Goal: Transaction & Acquisition: Obtain resource

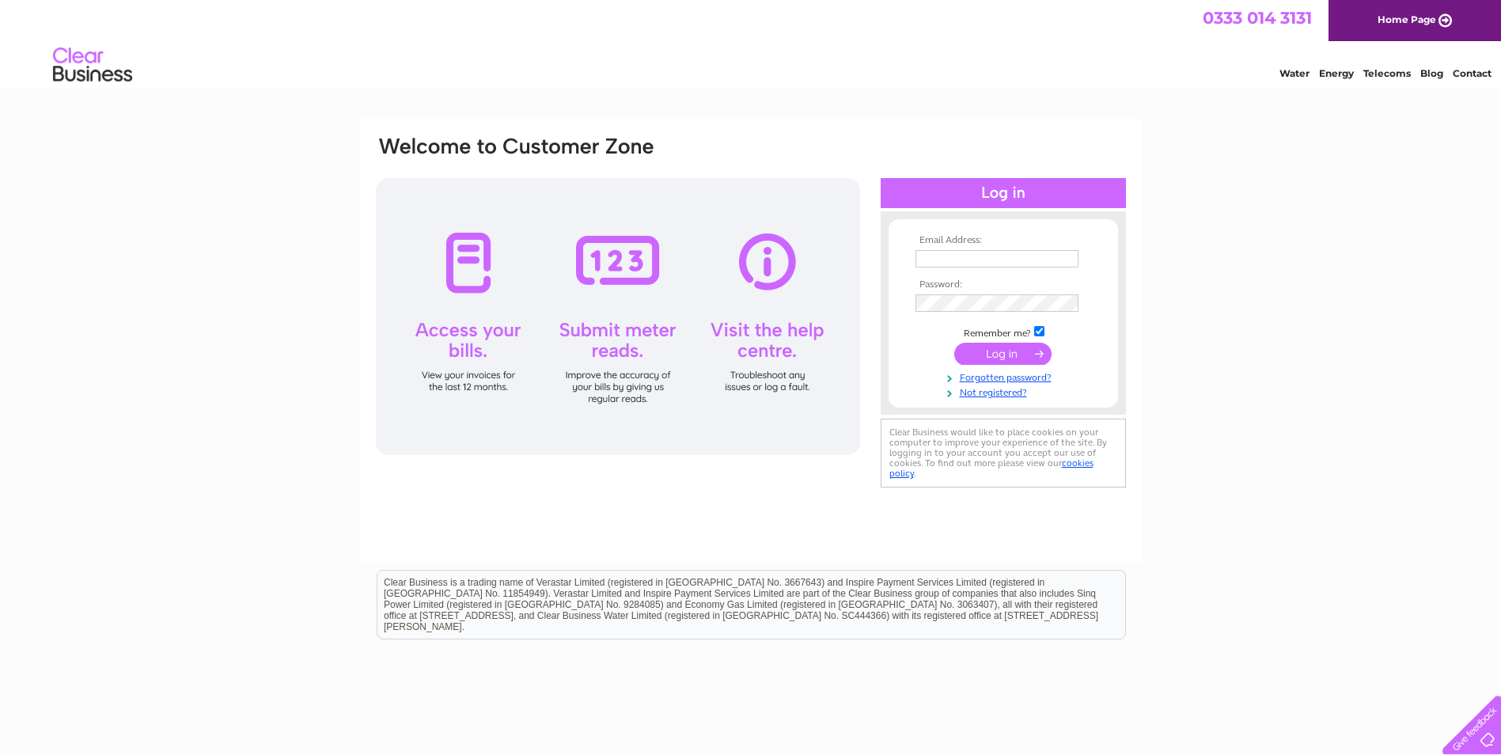
type input "accounts.payable@bybox.com"
click at [1005, 354] on input "submit" at bounding box center [1002, 354] width 97 height 22
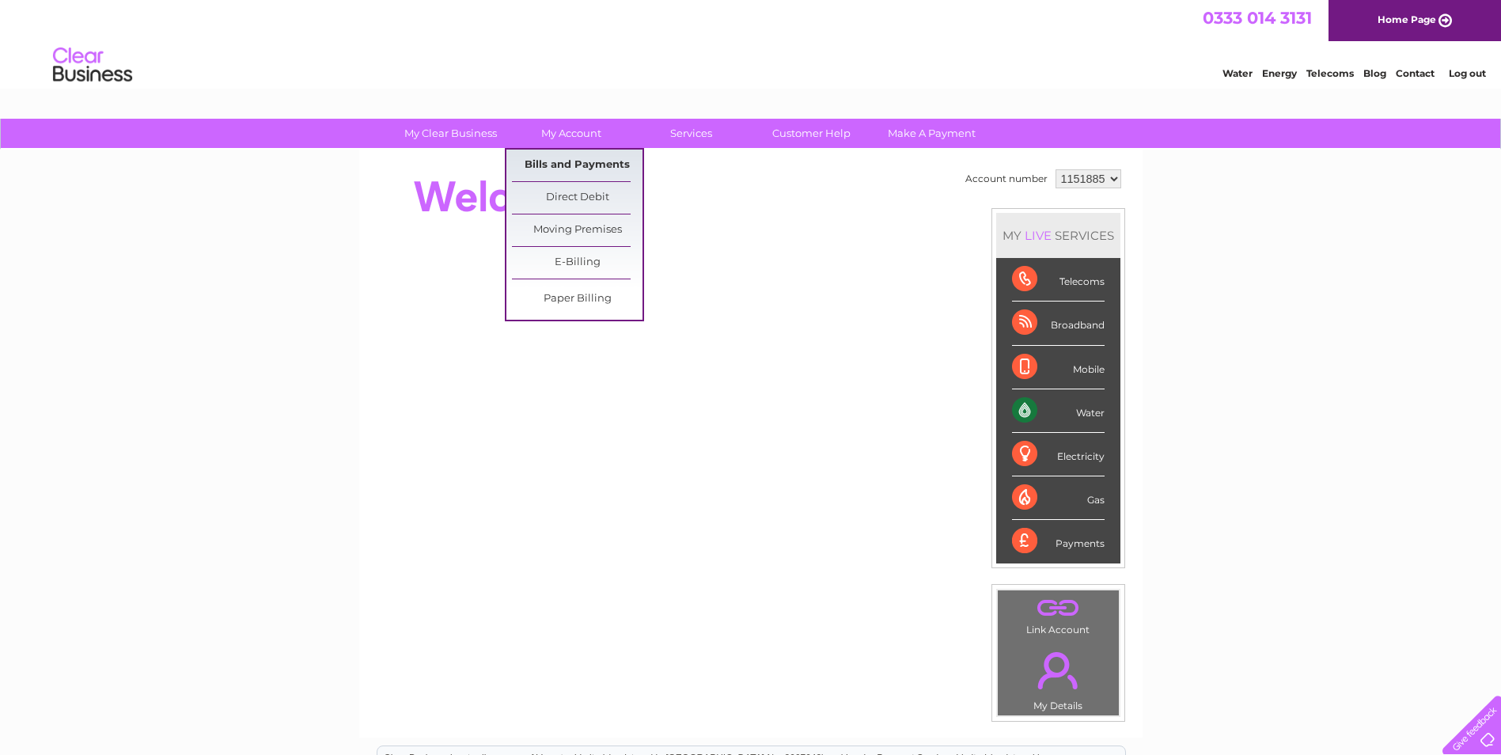
click at [571, 161] on link "Bills and Payments" at bounding box center [577, 166] width 131 height 32
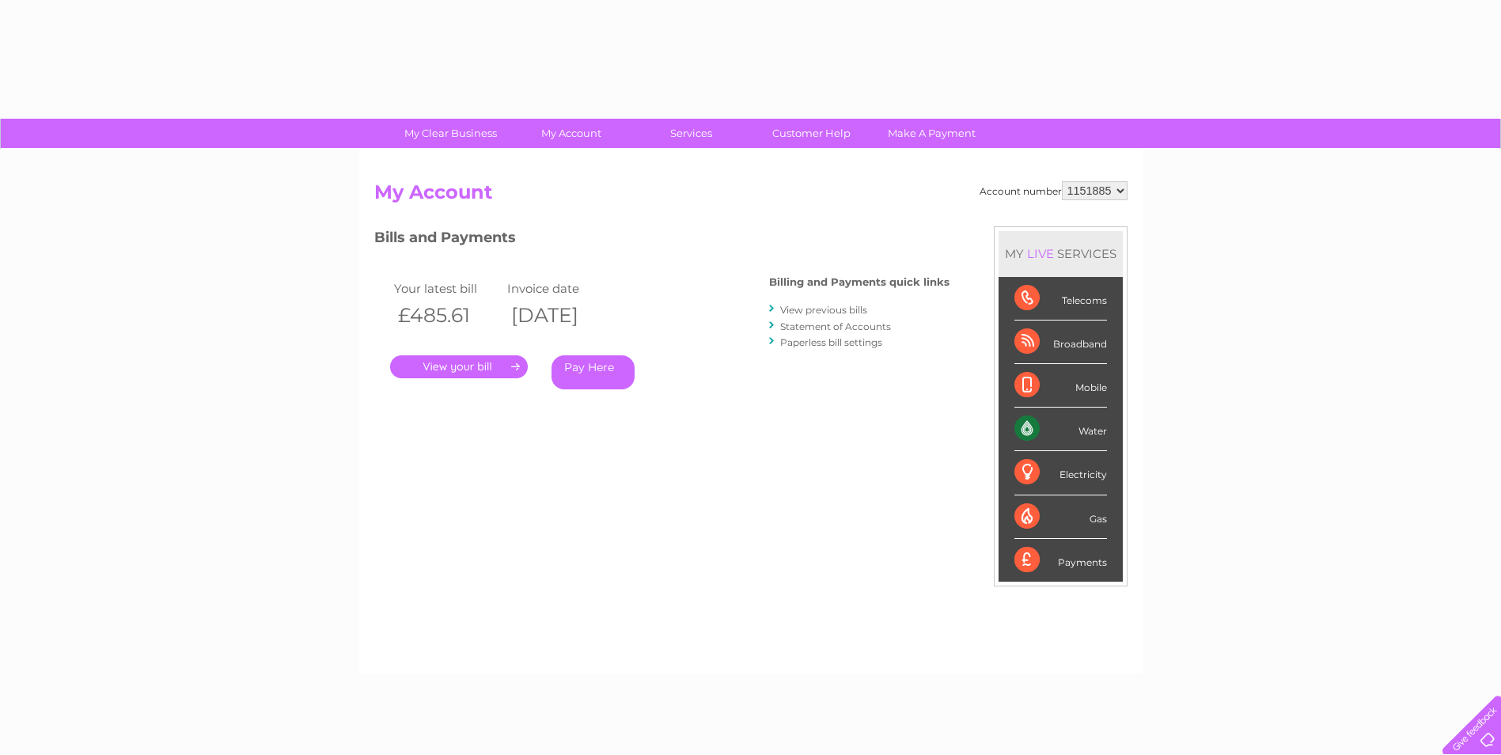
click at [571, 161] on div "Account number 1151885 My Account MY LIVE SERVICES Telecoms Broadband Mobile Wa…" at bounding box center [750, 412] width 783 height 524
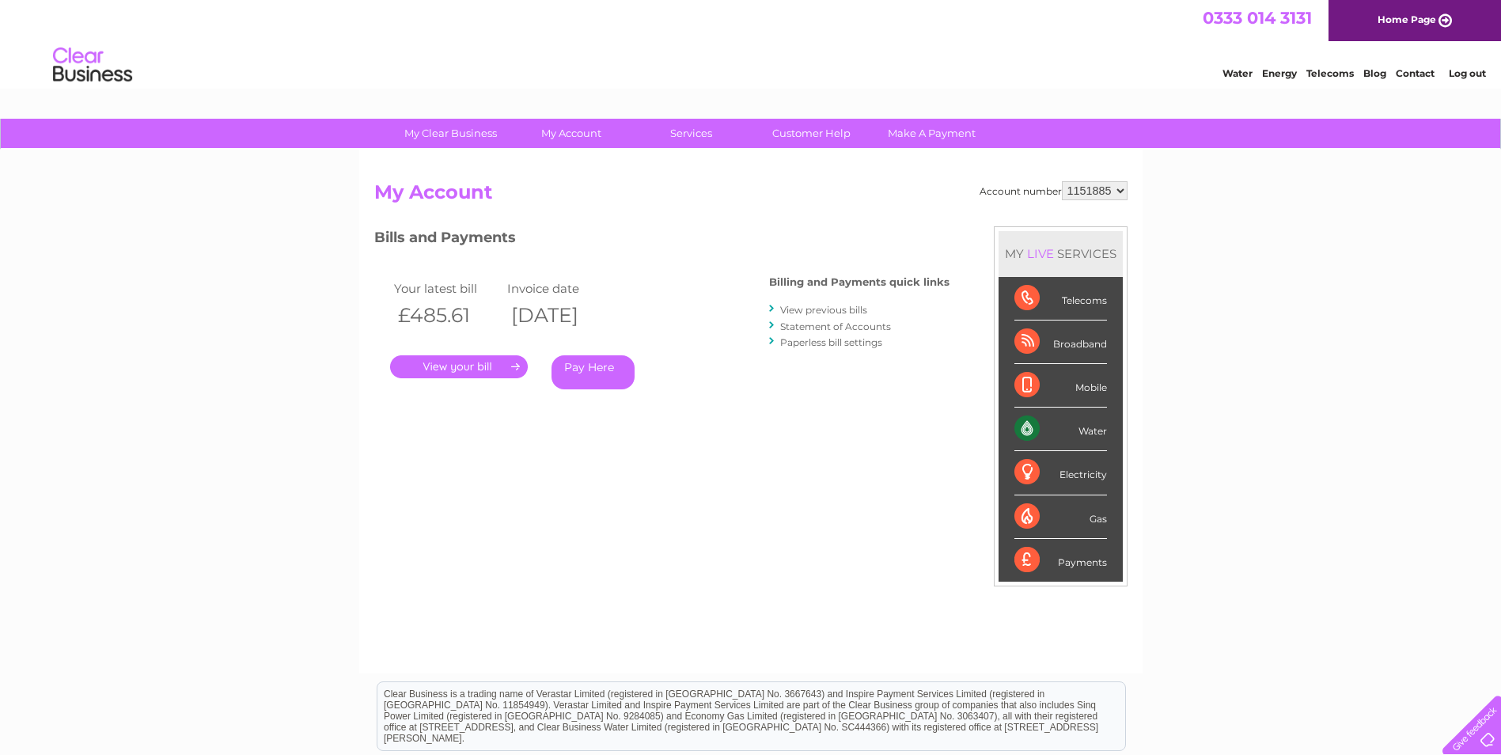
click at [837, 324] on link "Statement of Accounts" at bounding box center [835, 326] width 111 height 12
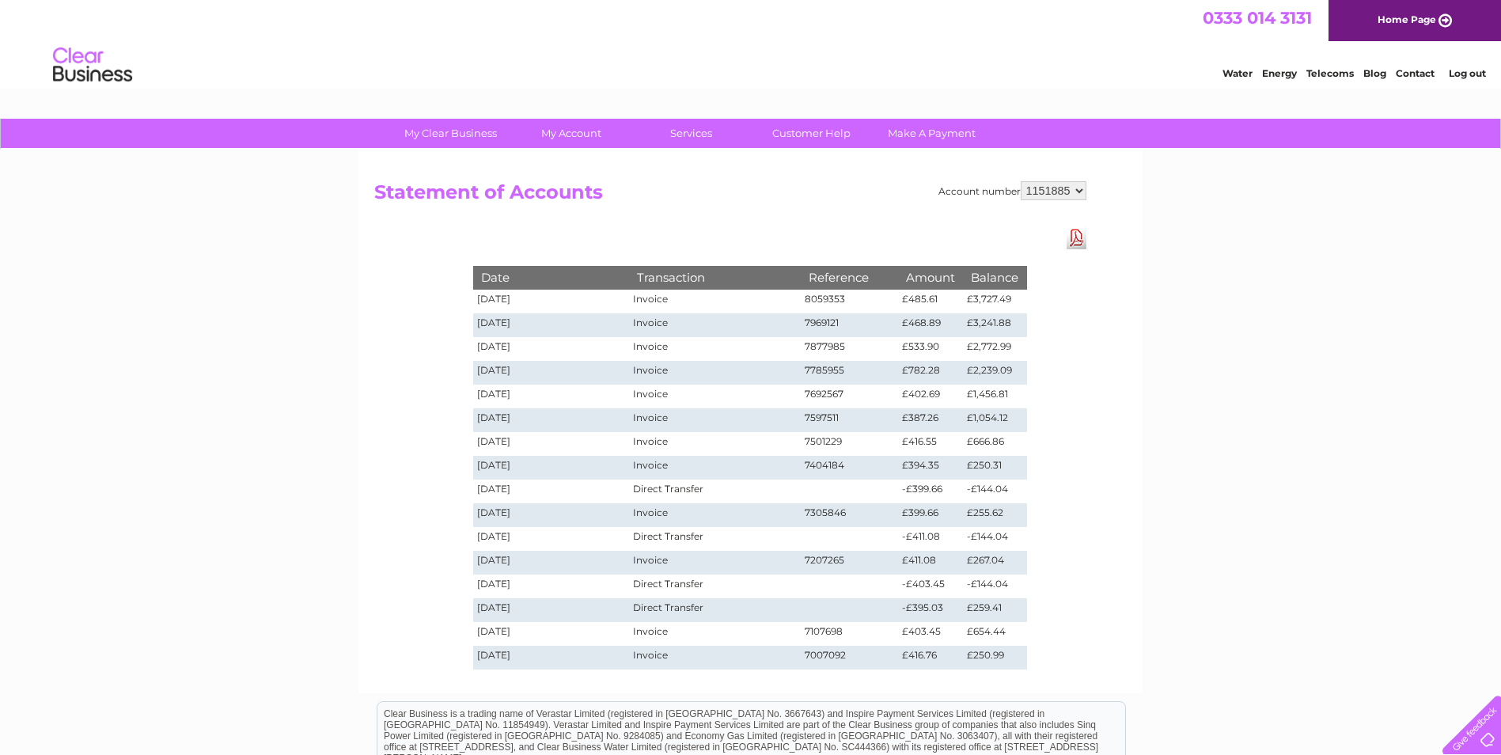
click at [1078, 186] on select "1151885" at bounding box center [1053, 190] width 66 height 19
click at [1021, 181] on select "1151885" at bounding box center [1053, 190] width 66 height 19
click at [1071, 244] on link "Download Pdf" at bounding box center [1076, 237] width 20 height 23
click at [812, 134] on link "Customer Help" at bounding box center [811, 133] width 131 height 29
